Goal: Task Accomplishment & Management: Complete application form

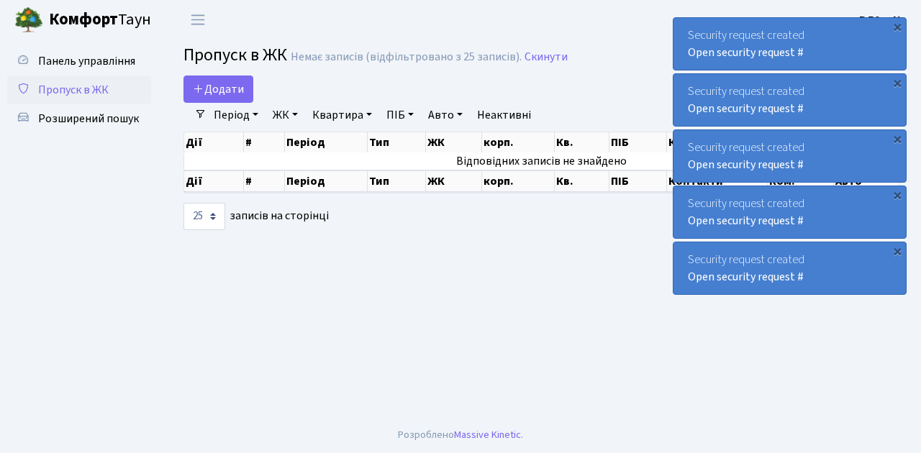
select select "25"
click at [233, 91] on span "Додати" at bounding box center [218, 89] width 51 height 16
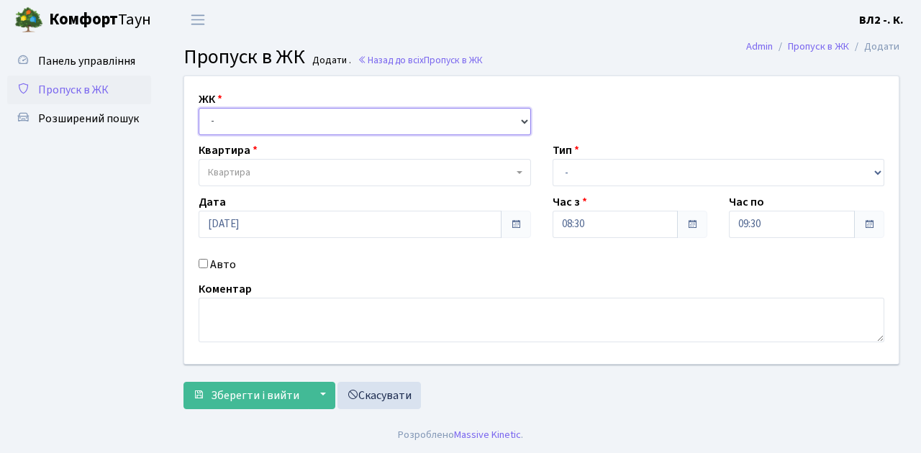
click at [256, 113] on select "- ВЛ1, Ужгородський пров., 4/1 ВЛ2, Голосіївський просп., 76 ВЛ3, пр.Голосіївсь…" at bounding box center [365, 121] width 332 height 27
select select "317"
click at [199, 108] on select "- ВЛ1, Ужгородський пров., 4/1 ВЛ2, Голосіївський просп., 76 ВЛ3, пр.Голосіївсь…" at bounding box center [365, 121] width 332 height 27
select select
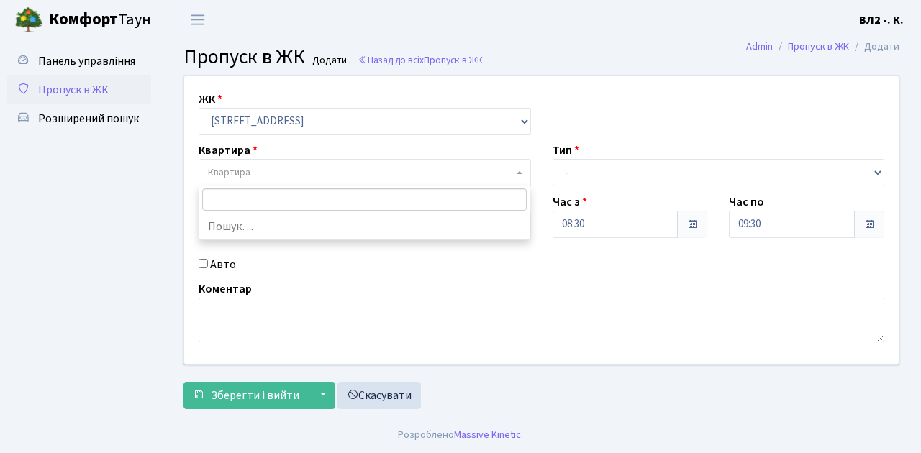
click at [291, 180] on span "Квартира" at bounding box center [365, 172] width 332 height 27
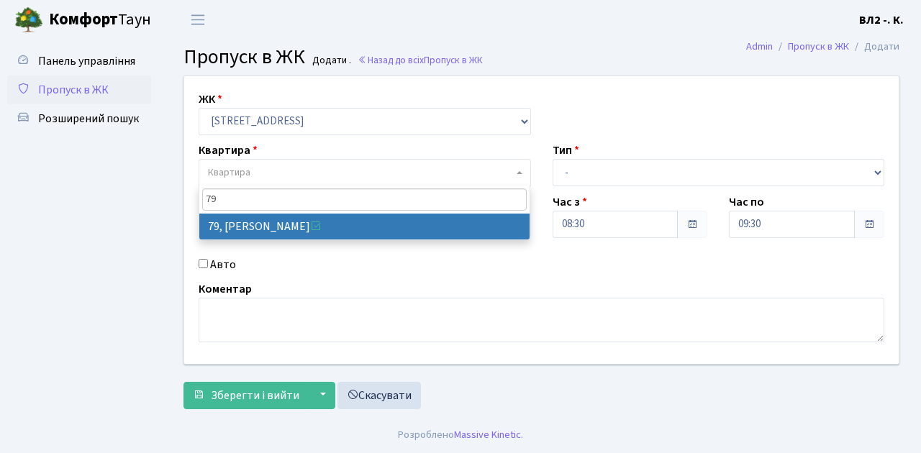
type input "79"
select select "38176"
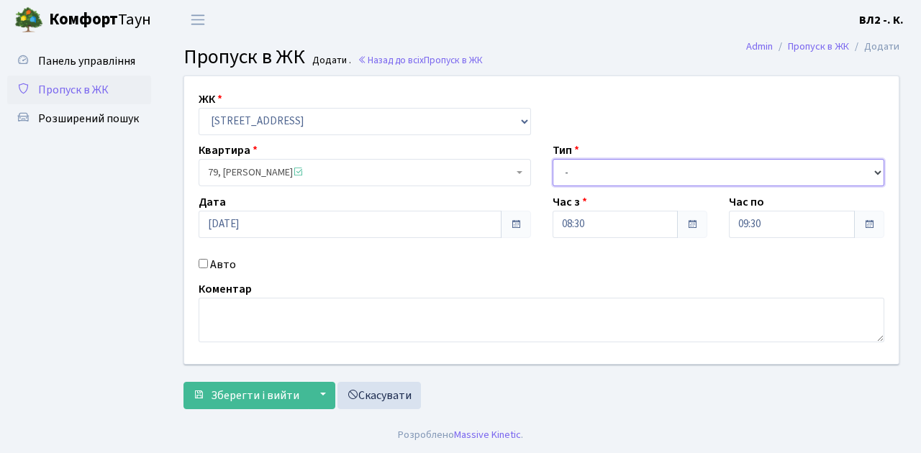
click at [589, 168] on select "- Доставка Таксі Гості Сервіс" at bounding box center [719, 172] width 332 height 27
select select "1"
click at [553, 159] on select "- Доставка Таксі Гості Сервіс" at bounding box center [719, 172] width 332 height 27
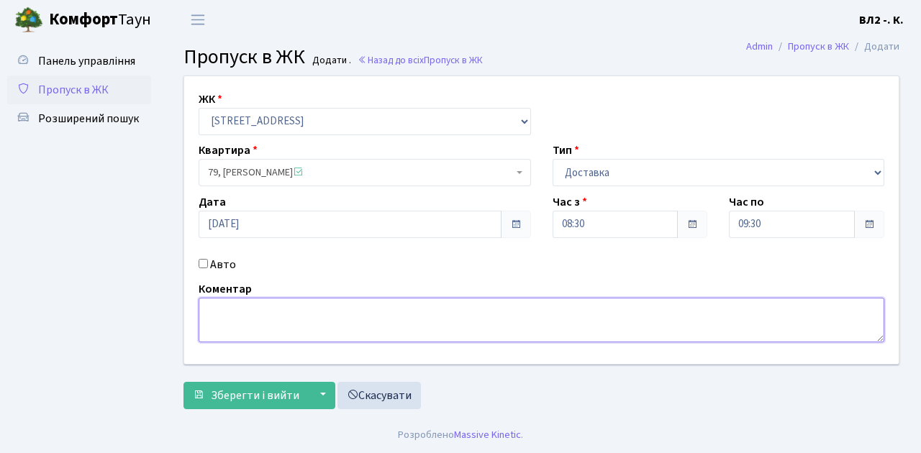
click at [271, 322] on textarea at bounding box center [542, 320] width 686 height 45
type textarea "Glovo"
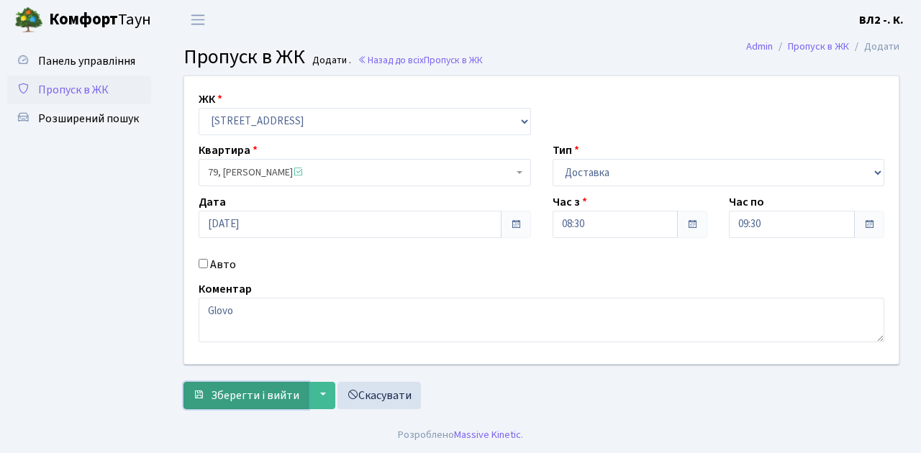
click at [262, 396] on span "Зберегти і вийти" at bounding box center [255, 396] width 89 height 16
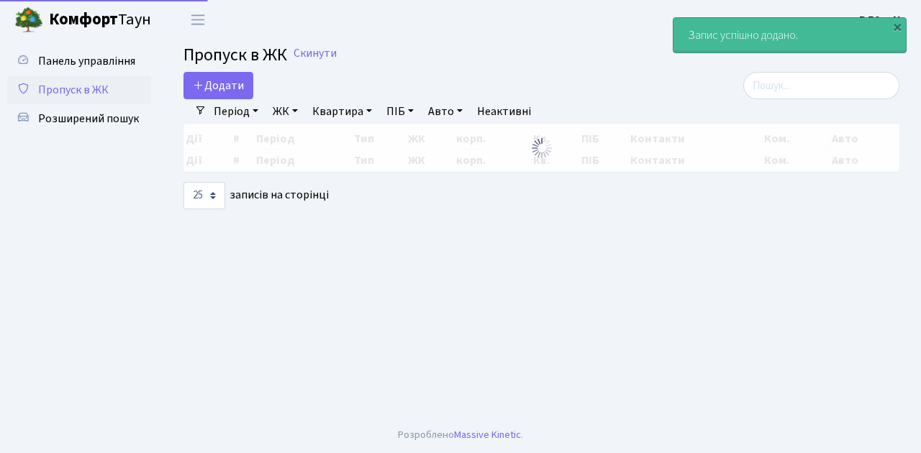
select select "25"
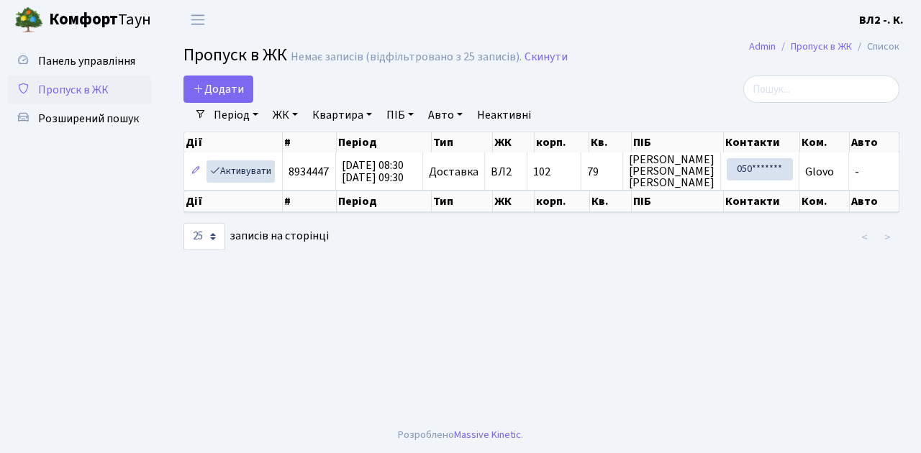
click at [62, 94] on span "Пропуск в ЖК" at bounding box center [73, 90] width 71 height 16
select select "25"
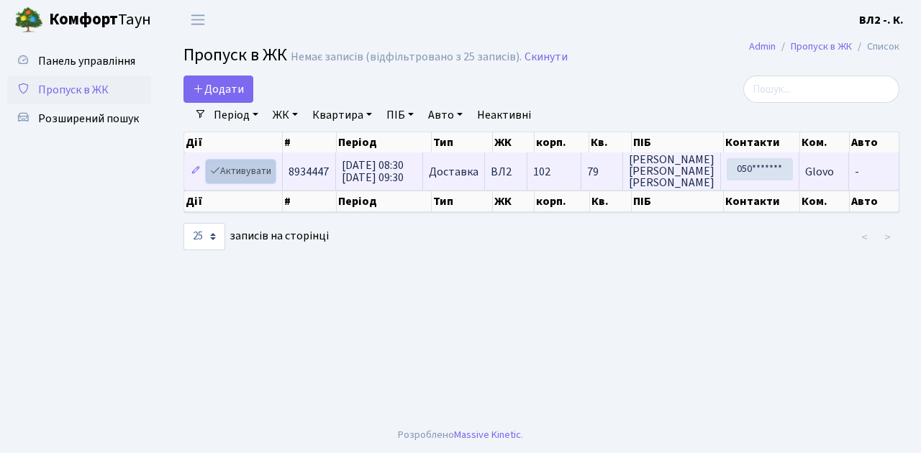
click at [261, 171] on link "Активувати" at bounding box center [241, 171] width 68 height 22
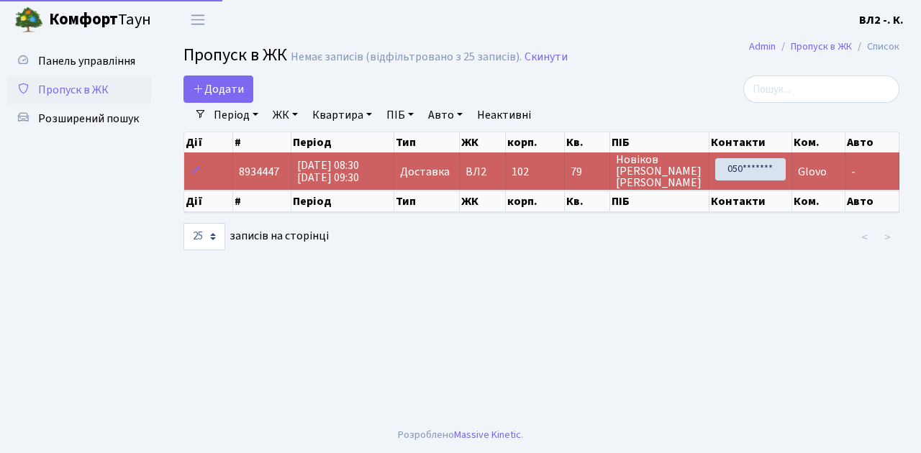
select select "25"
